Goal: Task Accomplishment & Management: Complete application form

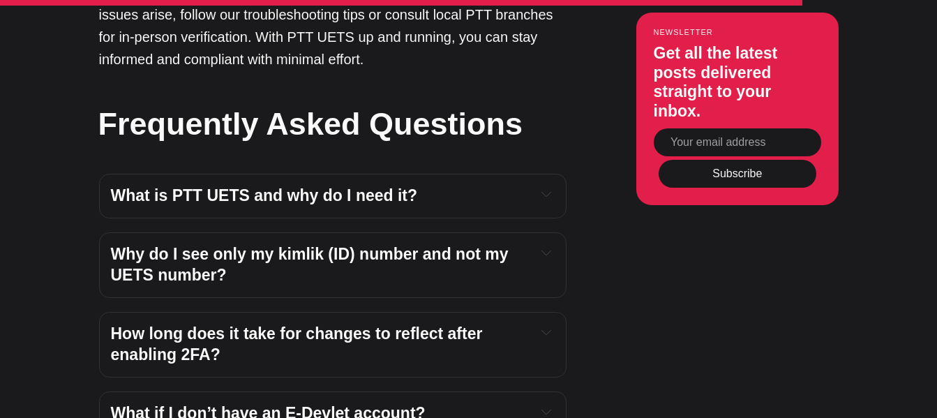
scroll to position [3484, 0]
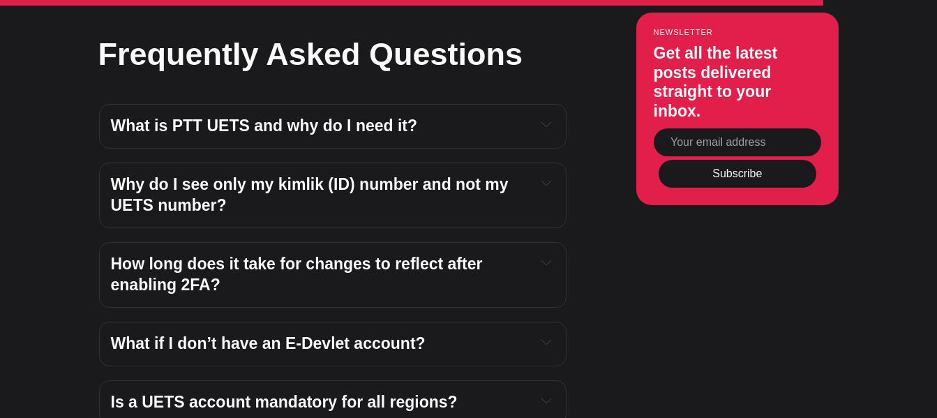
click at [542, 129] on icon "Expand toggle to read content" at bounding box center [547, 124] width 10 height 10
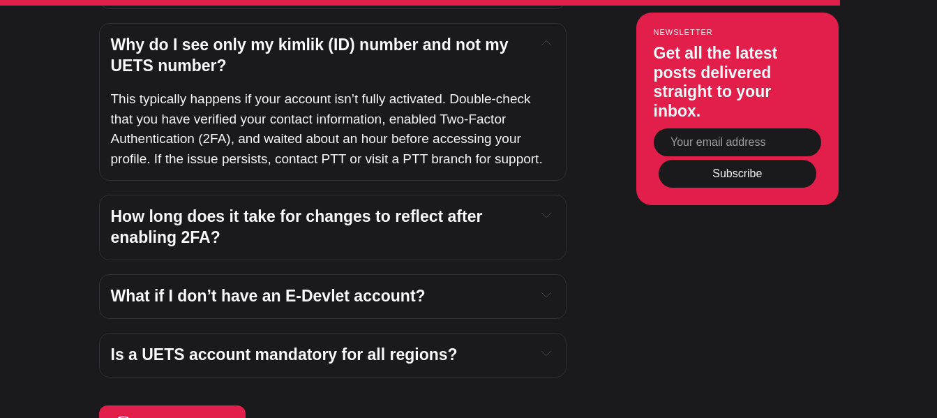
scroll to position [3763, 0]
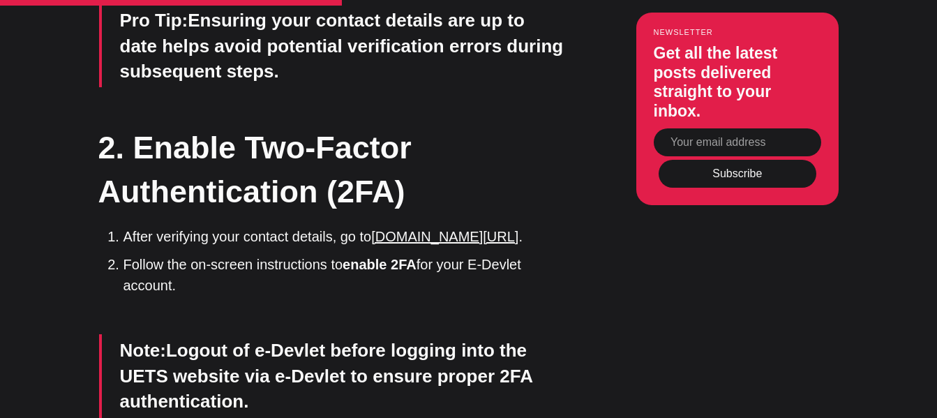
scroll to position [1390, 0]
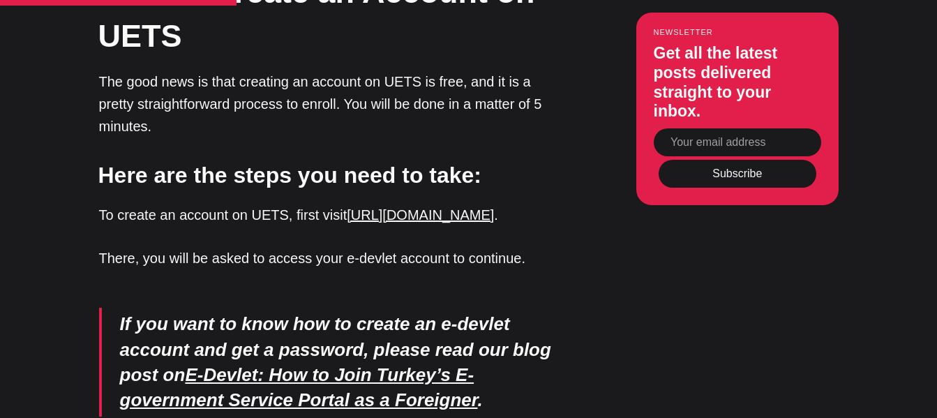
scroll to position [2443, 0]
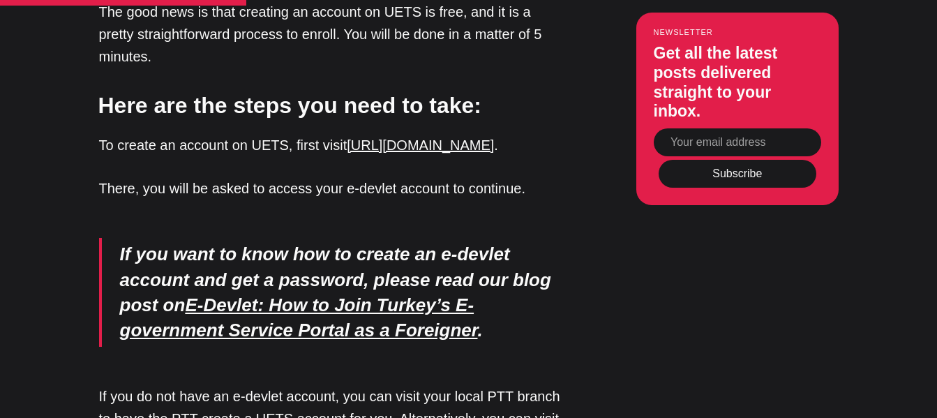
drag, startPoint x: 389, startPoint y: 211, endPoint x: 679, endPoint y: 241, distance: 291.9
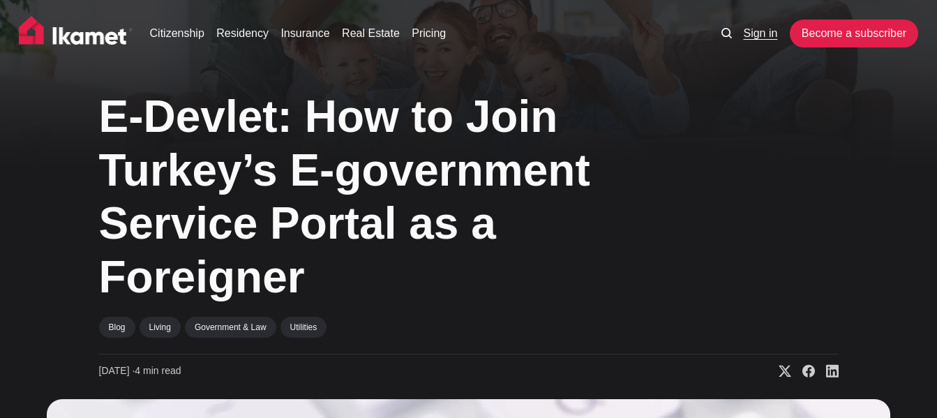
click at [749, 31] on link "Sign in" at bounding box center [760, 33] width 34 height 17
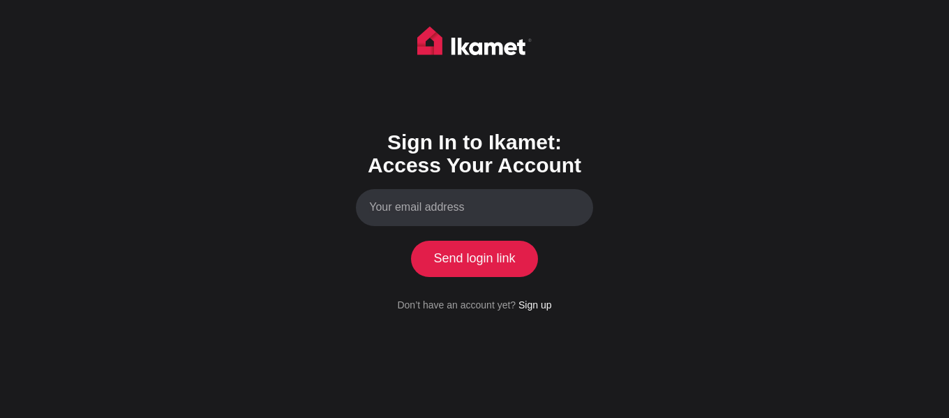
click at [474, 200] on input "Your email address" at bounding box center [474, 207] width 237 height 37
type input "[EMAIL_ADDRESS][DOMAIN_NAME]"
click at [472, 253] on button "Send login link" at bounding box center [474, 259] width 127 height 36
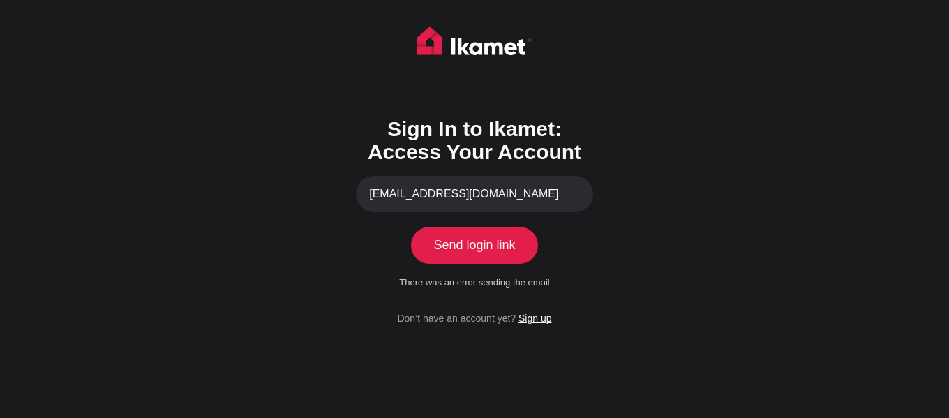
click at [532, 319] on link "Sign up" at bounding box center [535, 318] width 33 height 11
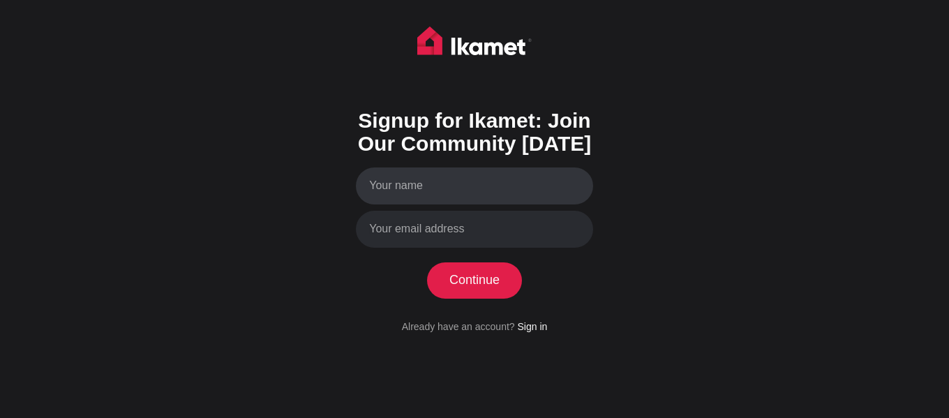
click at [468, 193] on input "Your name" at bounding box center [474, 186] width 237 height 37
type input "Bassam Al Khatib"
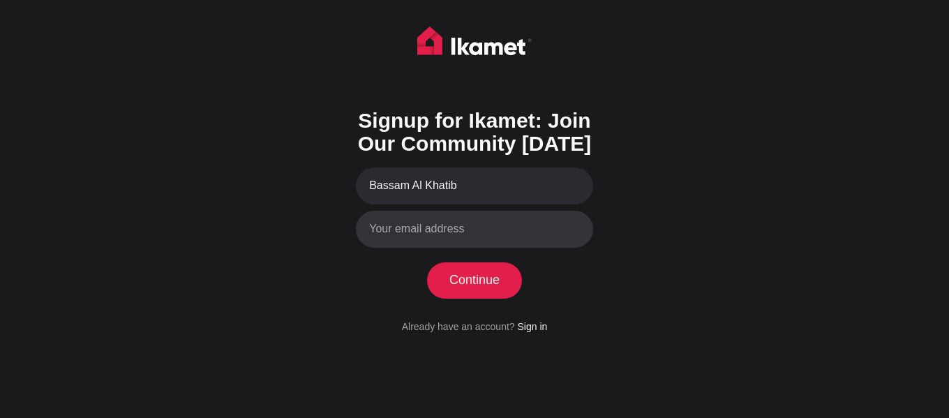
click at [489, 233] on input "Your email address" at bounding box center [474, 229] width 237 height 37
type input "bikhatib@gmail.com"
click at [487, 280] on button "Continue" at bounding box center [475, 280] width 96 height 36
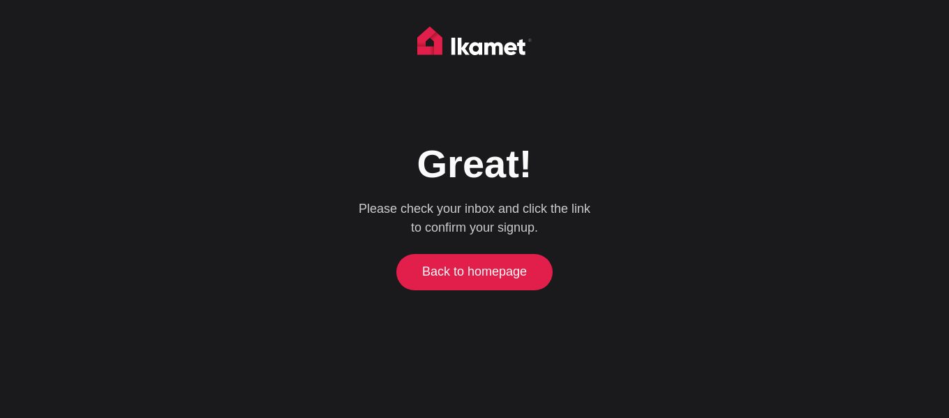
click at [496, 272] on link "Back to homepage" at bounding box center [475, 272] width 150 height 36
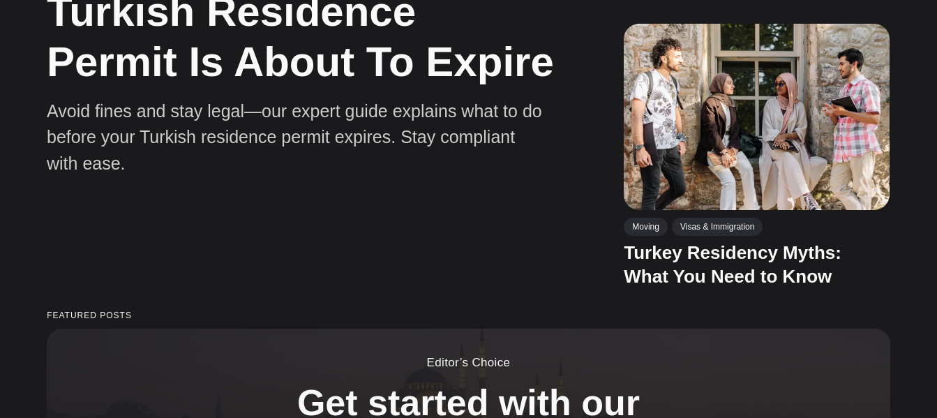
scroll to position [838, 0]
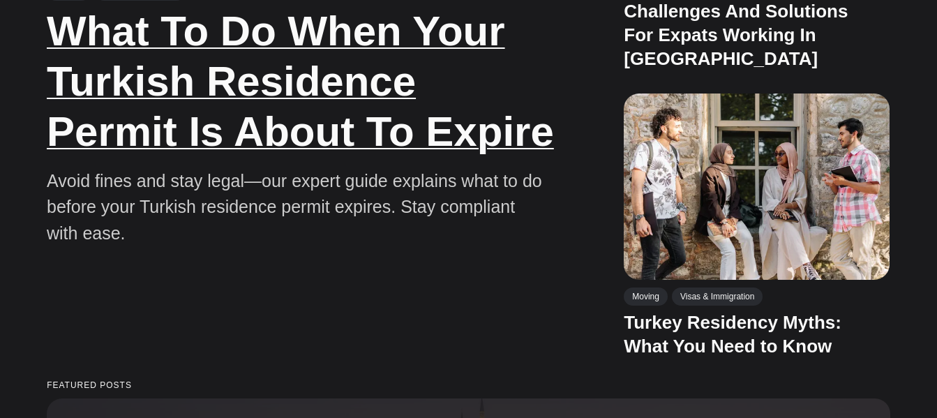
click at [290, 94] on link "What To Do When Your Turkish Residence Permit Is About To Expire" at bounding box center [300, 81] width 507 height 147
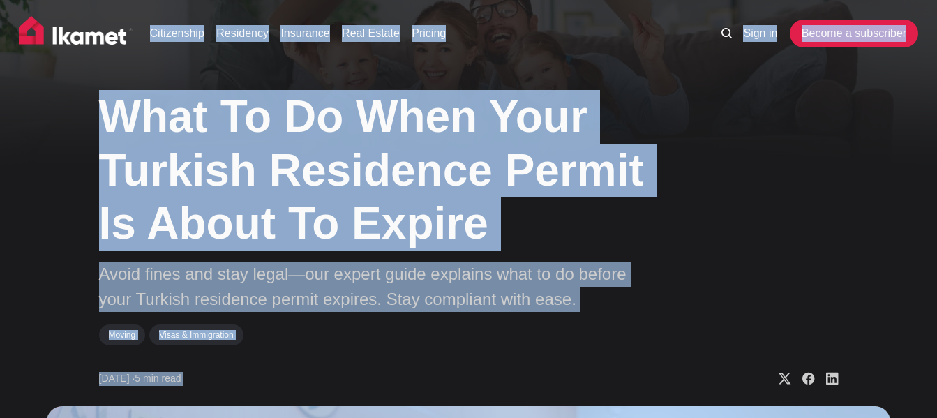
drag, startPoint x: 564, startPoint y: 218, endPoint x: 83, endPoint y: 51, distance: 509.2
copy div "Loremipsumd Sitametco Adipiscin Elit Seddoe Tempori Utla et Dolore m aliquaenim…"
